Goal: Navigation & Orientation: Find specific page/section

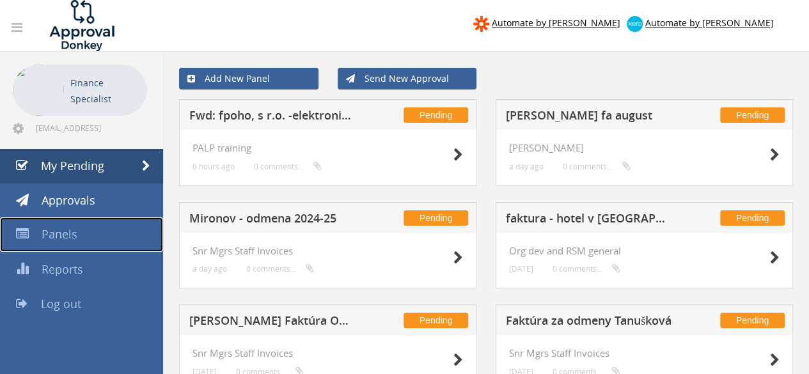
click at [72, 240] on span "Panels" at bounding box center [60, 233] width 36 height 15
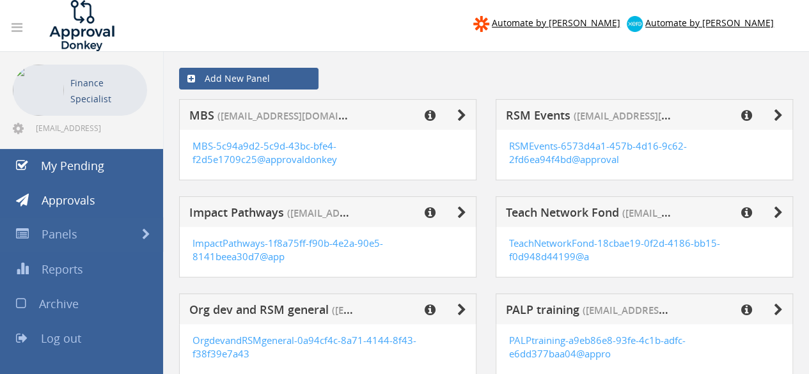
scroll to position [64, 0]
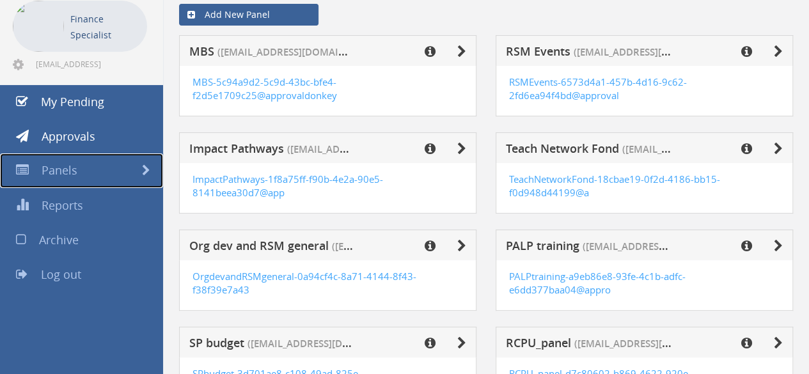
click at [81, 168] on link "Panels" at bounding box center [81, 170] width 163 height 35
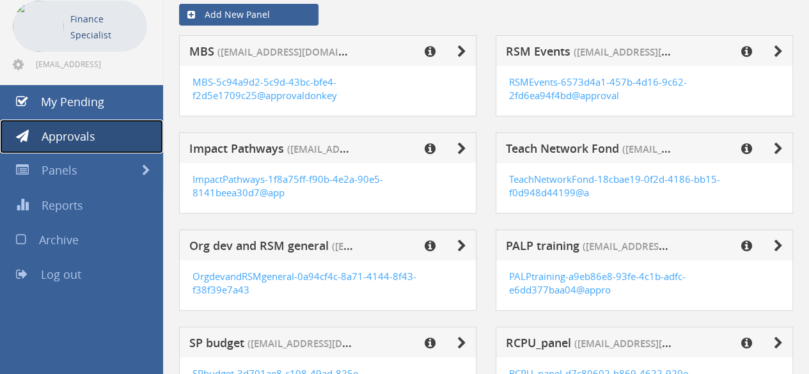
click at [75, 143] on span "Approvals" at bounding box center [69, 136] width 54 height 15
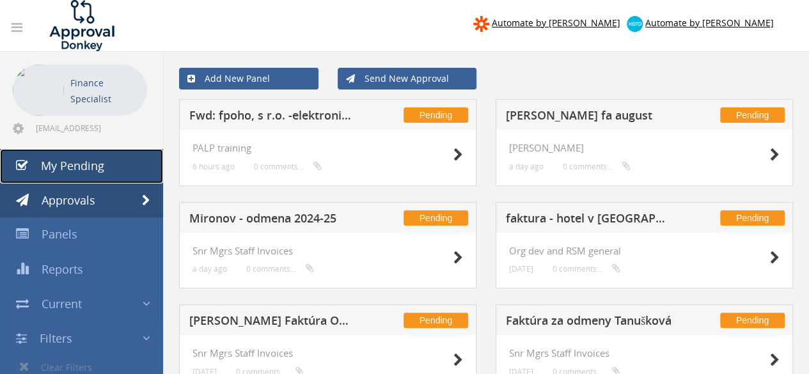
click at [93, 155] on link "My Pending" at bounding box center [81, 166] width 163 height 35
